Goal: Task Accomplishment & Management: Use online tool/utility

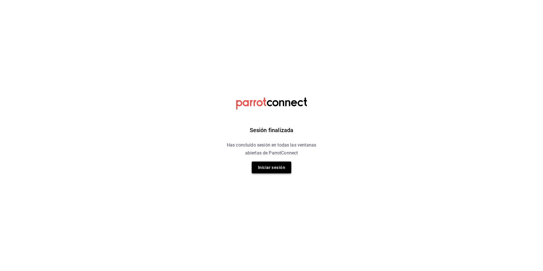
click at [275, 172] on button "Iniciar sesión" at bounding box center [272, 167] width 40 height 12
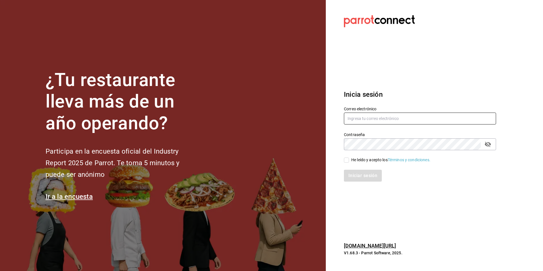
click at [365, 116] on input "text" at bounding box center [420, 118] width 152 height 12
click at [372, 117] on input "ksanchez" at bounding box center [420, 118] width 152 height 12
type input "[EMAIL_ADDRESS][DOMAIN_NAME]"
click at [347, 160] on input "He leído y acepto los Términos y condiciones." at bounding box center [346, 159] width 5 height 5
checkbox input "true"
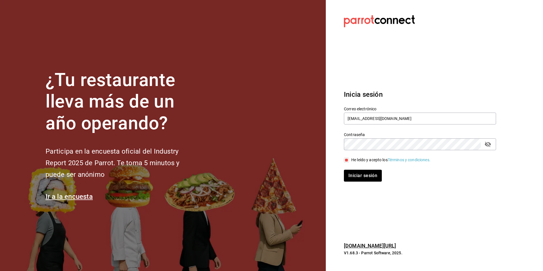
click at [489, 146] on icon "passwordField" at bounding box center [487, 144] width 7 height 7
click at [344, 170] on button "Iniciar sesión" at bounding box center [363, 176] width 38 height 12
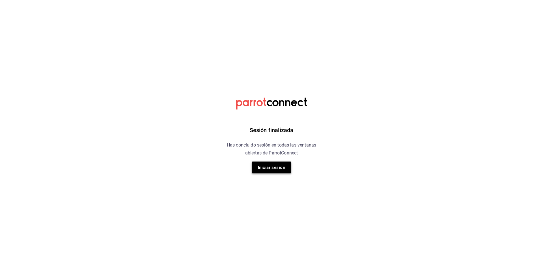
click at [265, 166] on button "Iniciar sesión" at bounding box center [272, 167] width 40 height 12
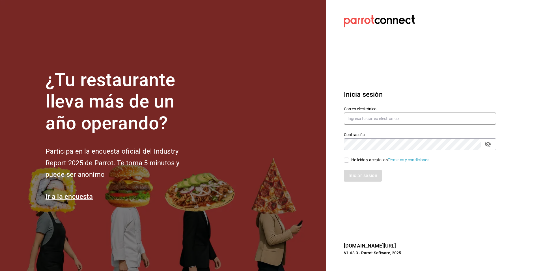
click at [385, 120] on input "text" at bounding box center [420, 118] width 152 height 12
type input "[EMAIL_ADDRESS][DOMAIN_NAME]"
click at [487, 144] on icon "passwordField" at bounding box center [487, 144] width 6 height 5
click at [345, 157] on input "He leído y acepto los Términos y condiciones." at bounding box center [346, 159] width 5 height 5
checkbox input "true"
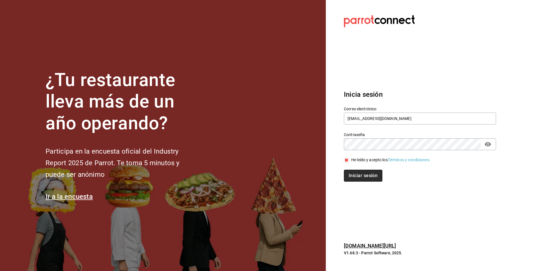
click at [351, 174] on button "Iniciar sesión" at bounding box center [363, 176] width 38 height 12
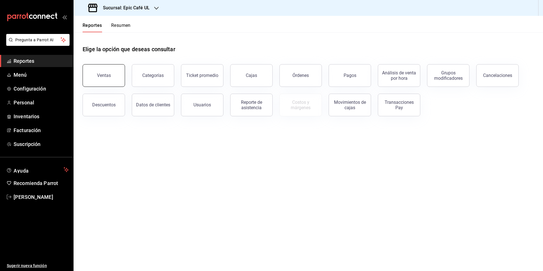
click at [114, 80] on button "Ventas" at bounding box center [104, 75] width 42 height 23
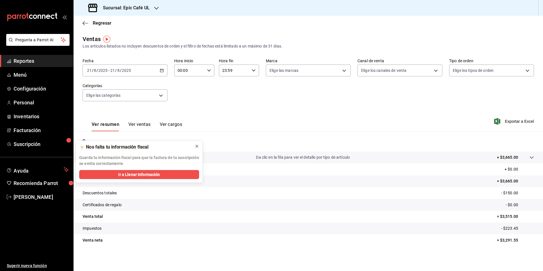
click at [197, 144] on icon at bounding box center [196, 146] width 5 height 5
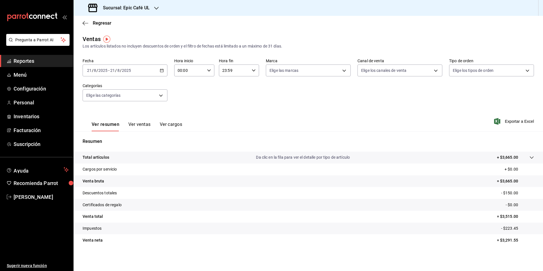
click at [156, 10] on icon "button" at bounding box center [156, 8] width 5 height 5
click at [133, 39] on div "Eatery UL" at bounding box center [116, 37] width 76 height 6
click at [124, 15] on div "Sucursal: Eatery UL" at bounding box center [116, 8] width 77 height 16
click at [123, 9] on div at bounding box center [271, 135] width 543 height 271
click at [115, 13] on div "Sucursal: Eatery UL" at bounding box center [116, 8] width 77 height 16
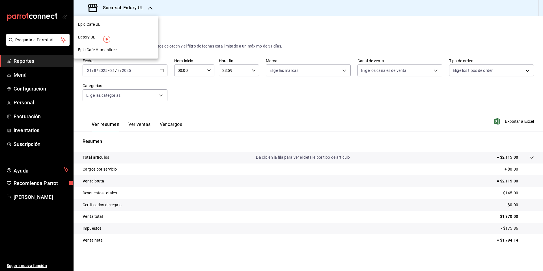
click at [115, 54] on div "Epic Cafe Humanitree" at bounding box center [115, 50] width 85 height 13
click at [135, 8] on h3 "Sucursal: Epic Cafe Humanitree" at bounding box center [133, 8] width 70 height 7
click at [122, 35] on div "Eatery UL" at bounding box center [116, 37] width 76 height 6
click at [101, 23] on span "Regresar" at bounding box center [102, 22] width 19 height 5
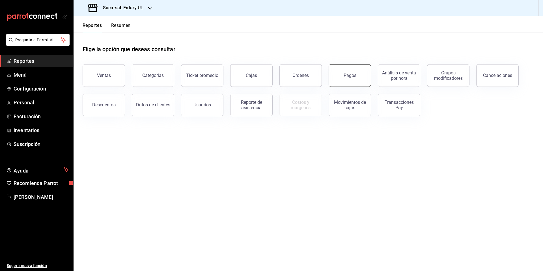
click at [349, 76] on div "Pagos" at bounding box center [349, 75] width 13 height 5
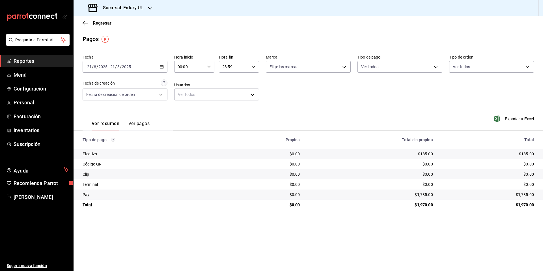
click at [161, 66] on icon "button" at bounding box center [162, 67] width 4 height 4
click at [110, 108] on span "Semana actual" at bounding box center [109, 109] width 44 height 6
click at [154, 67] on div "2025-08-17 17 / 8 / 2025 - 2025-08-21 21 / 8 / 2025" at bounding box center [125, 67] width 85 height 12
click at [125, 10] on h3 "Sucursal: Eatery UL" at bounding box center [120, 8] width 45 height 7
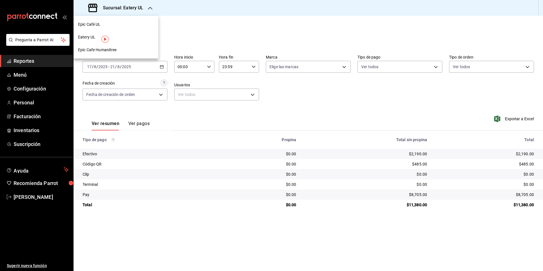
click at [118, 49] on div "Epic Cafe Humanitree" at bounding box center [116, 50] width 76 height 6
click at [153, 7] on h3 "Sucursal: Epic Cafe Humanitree" at bounding box center [133, 8] width 70 height 7
click at [137, 23] on div "Epic Café UL" at bounding box center [116, 24] width 76 height 6
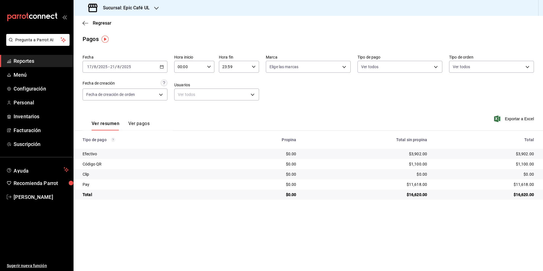
click at [162, 30] on main "Regresar Pagos Fecha 2025-08-17 17 / 8 / 2025 - 2025-08-21 21 / 8 / 2025 Hora i…" at bounding box center [307, 143] width 469 height 255
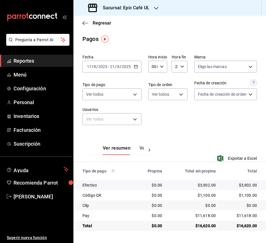
click at [142, 32] on main "Regresar Pagos Fecha 2025-08-17 17 / 8 / 2025 - 2025-08-21 21 / 8 / 2025 Hora i…" at bounding box center [169, 129] width 193 height 227
